Goal: Find specific page/section: Find specific page/section

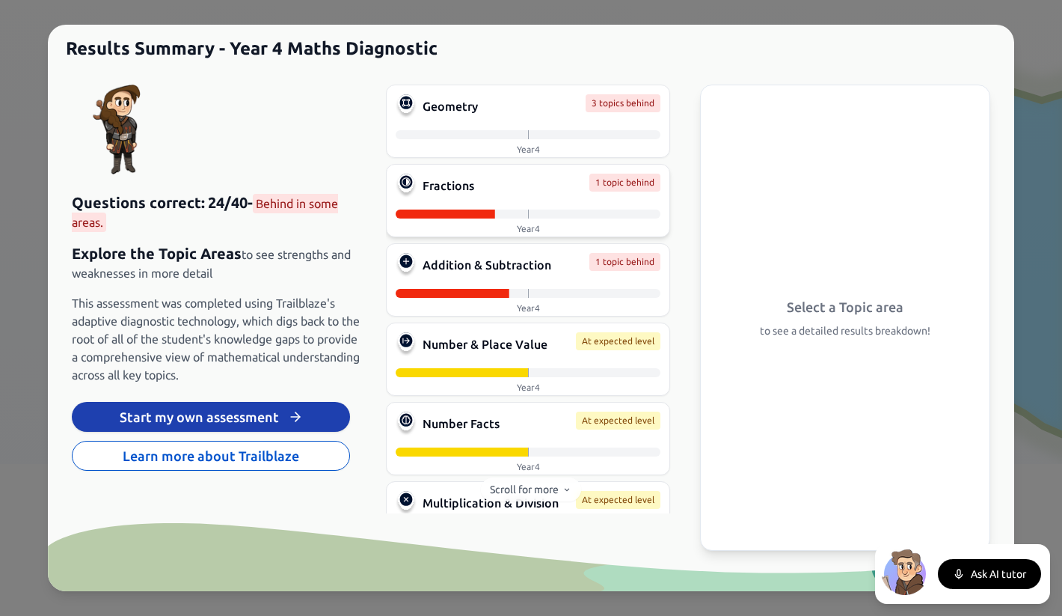
click at [508, 214] on div at bounding box center [528, 213] width 265 height 9
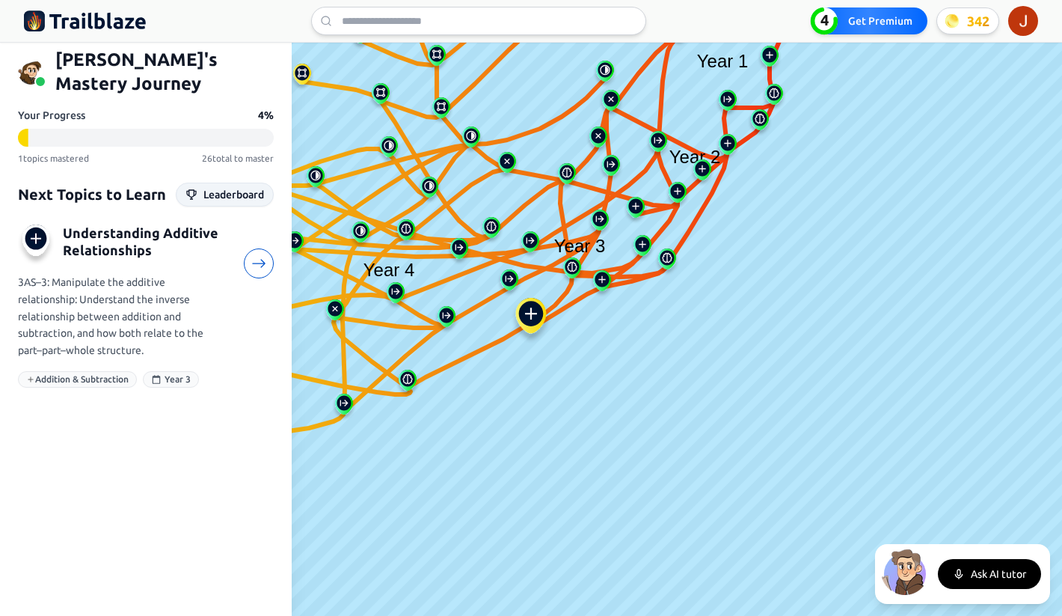
click at [227, 185] on button "Leaderboard" at bounding box center [225, 195] width 98 height 24
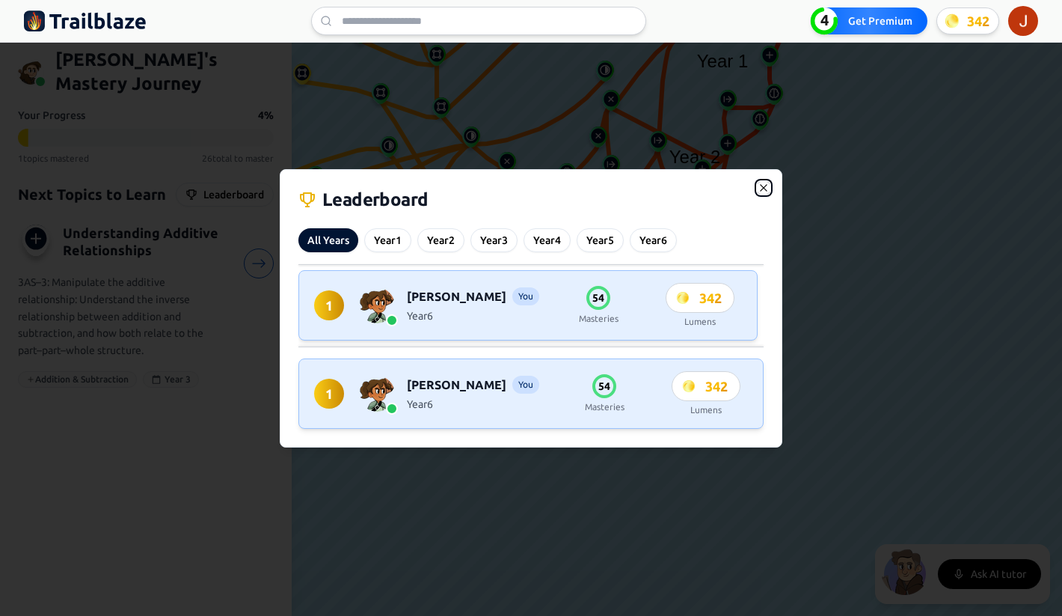
click at [761, 186] on icon "button" at bounding box center [764, 188] width 12 height 12
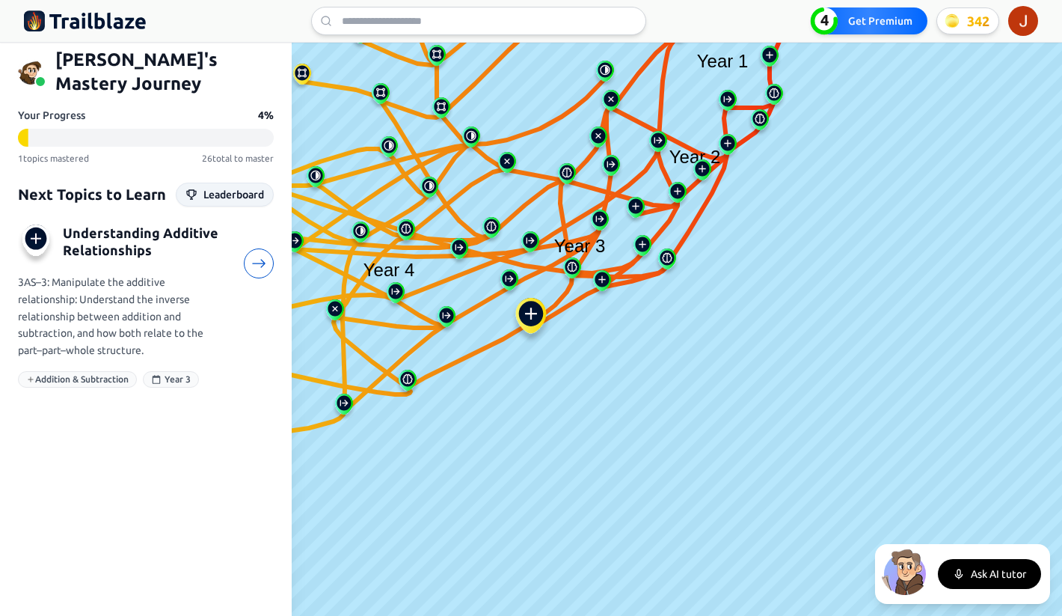
click at [211, 183] on button "Leaderboard" at bounding box center [225, 195] width 98 height 24
